Goal: Information Seeking & Learning: Learn about a topic

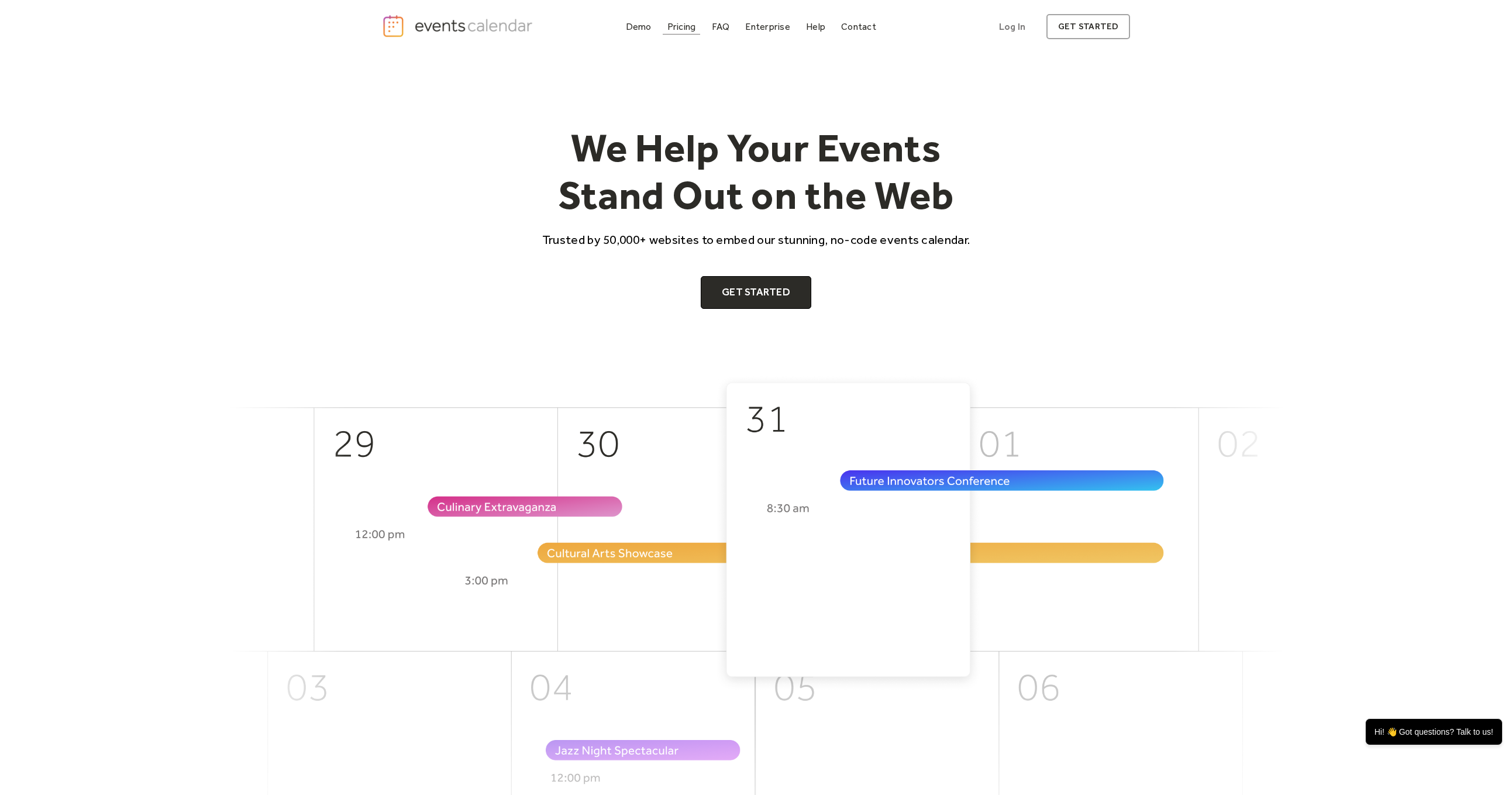
click at [674, 28] on div "Pricing" at bounding box center [681, 26] width 28 height 6
